Goal: Task Accomplishment & Management: Manage account settings

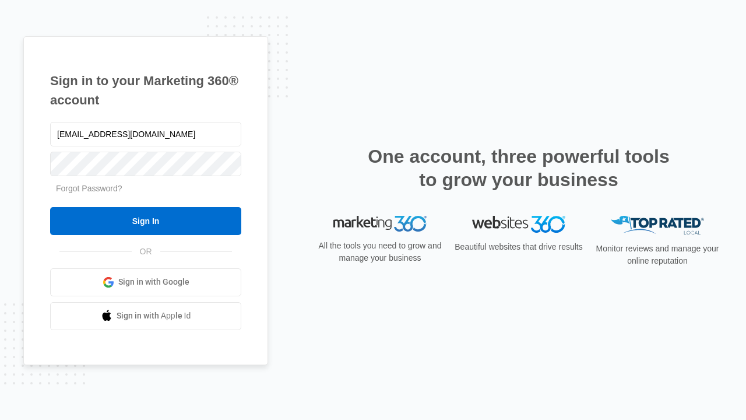
type input "[EMAIL_ADDRESS][DOMAIN_NAME]"
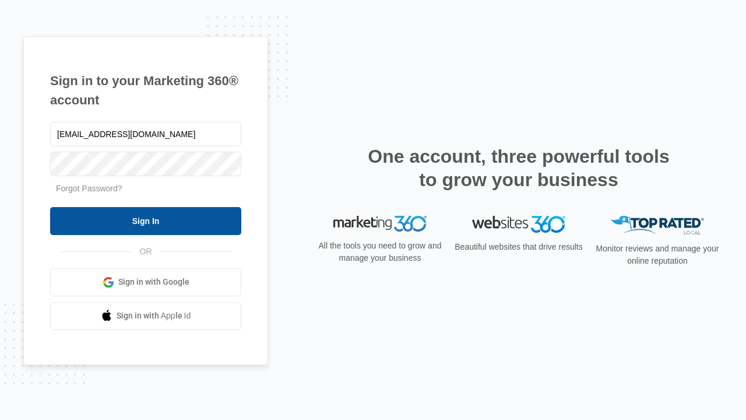
click at [146, 220] on input "Sign In" at bounding box center [145, 221] width 191 height 28
